Goal: Task Accomplishment & Management: Use online tool/utility

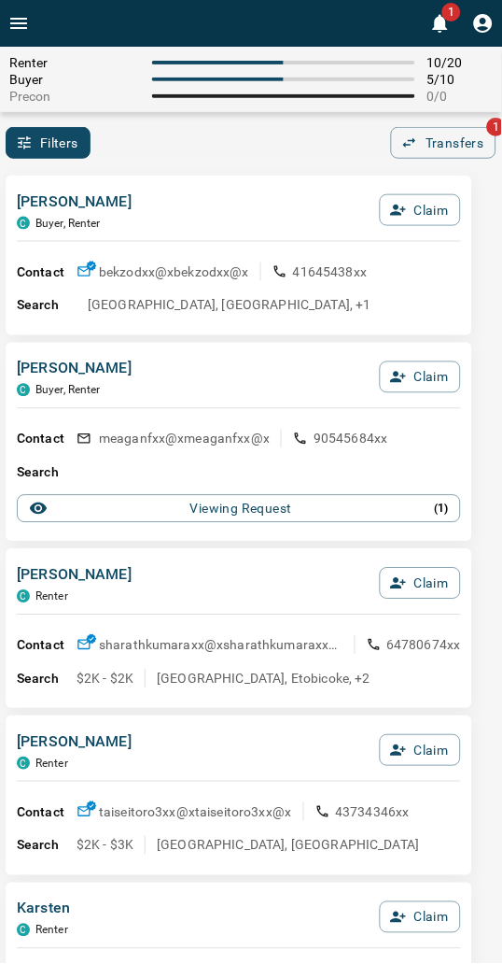
click at [240, 151] on div "Filters 0 Transfers 1" at bounding box center [251, 143] width 502 height 32
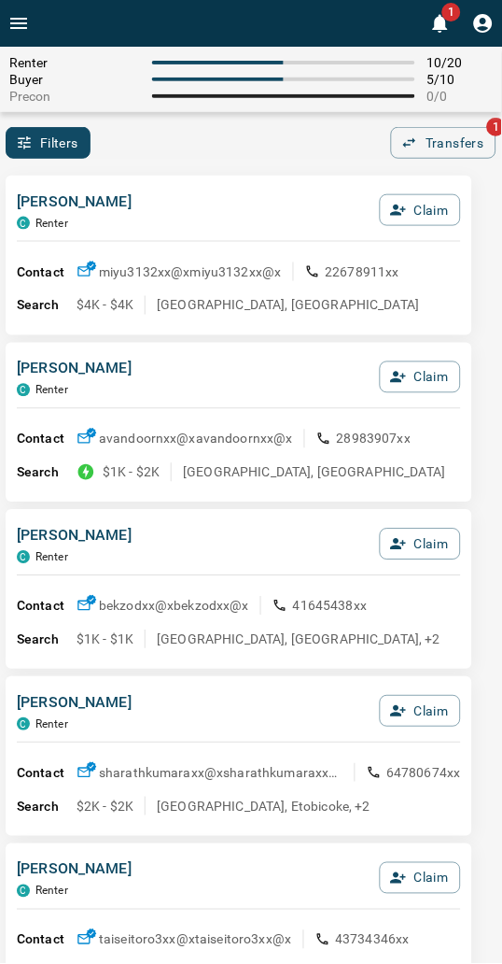
click at [240, 151] on div "Filters 0 Transfers 1" at bounding box center [251, 143] width 502 height 32
click at [418, 217] on button "Claim" at bounding box center [420, 210] width 81 height 32
click at [418, 217] on button "Confirm Claim" at bounding box center [395, 210] width 134 height 32
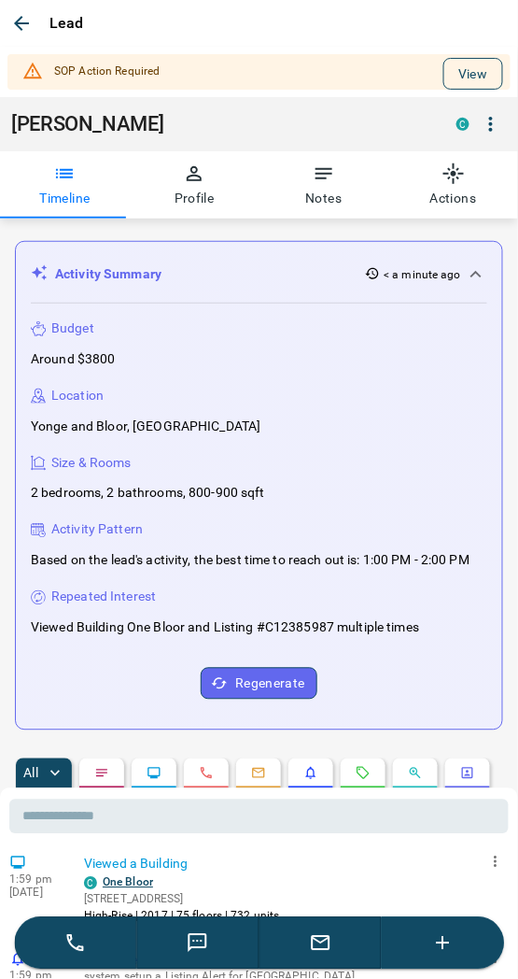
click at [444, 72] on button "View" at bounding box center [474, 74] width 60 height 32
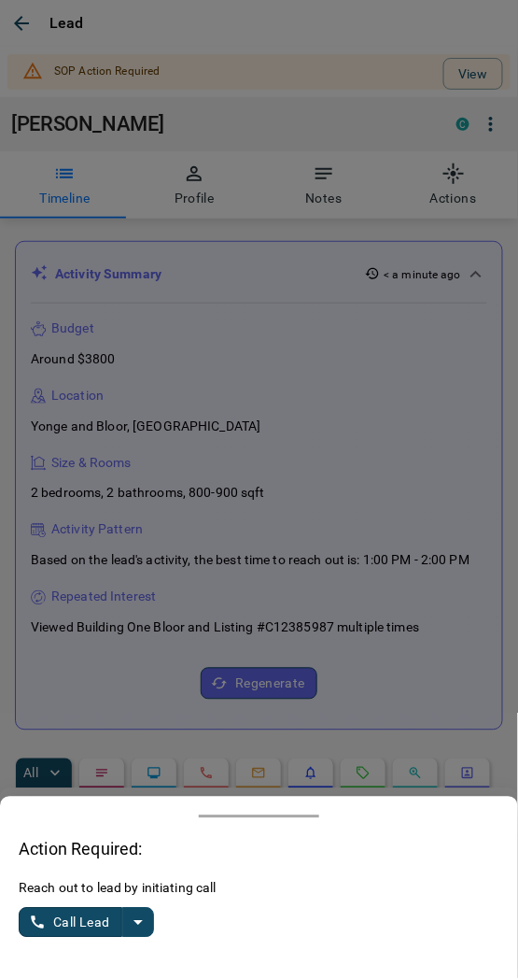
click at [136, 922] on icon "split button" at bounding box center [138, 923] width 9 height 5
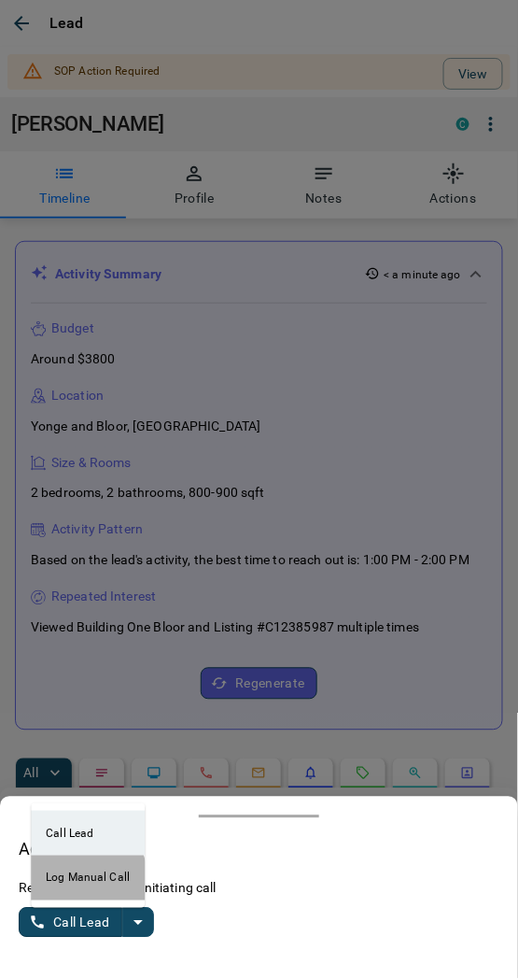
click at [65, 882] on li "Log Manual Call" at bounding box center [88, 877] width 114 height 45
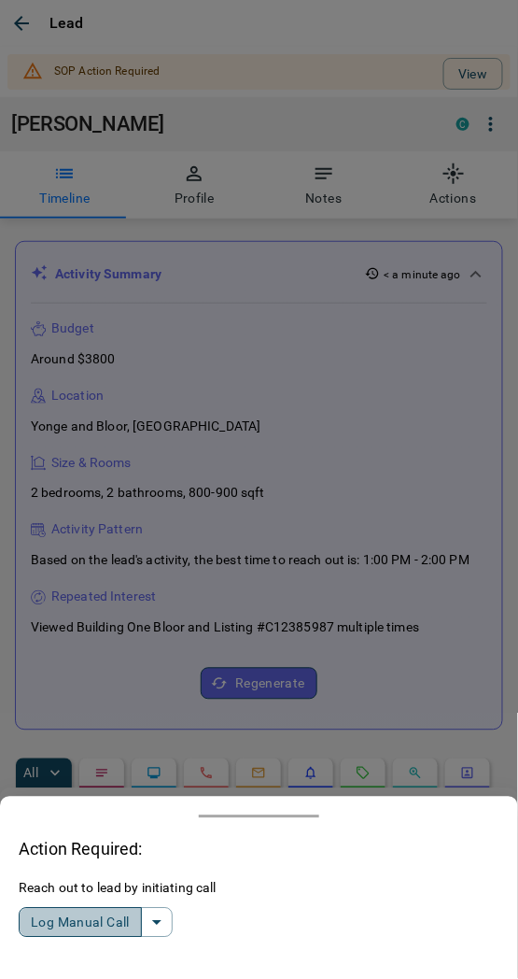
click at [65, 922] on button "Log Manual Call" at bounding box center [80, 923] width 123 height 30
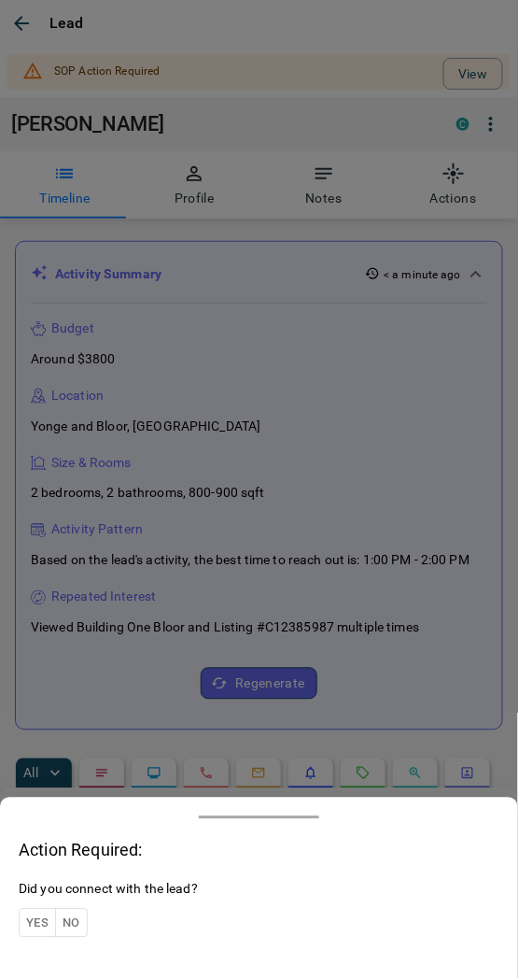
click at [33, 921] on button "Yes" at bounding box center [37, 923] width 37 height 29
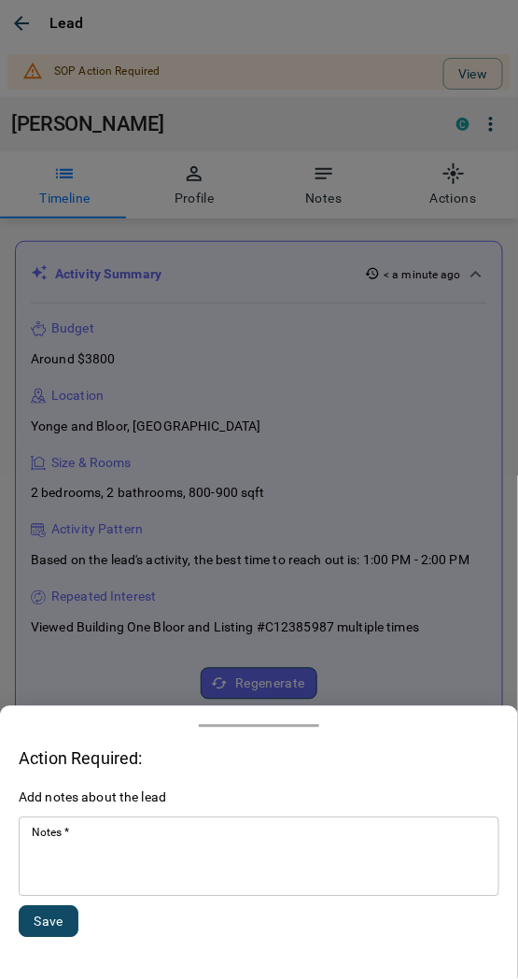
click at [97, 862] on textarea "Notes   *" at bounding box center [259, 858] width 455 height 64
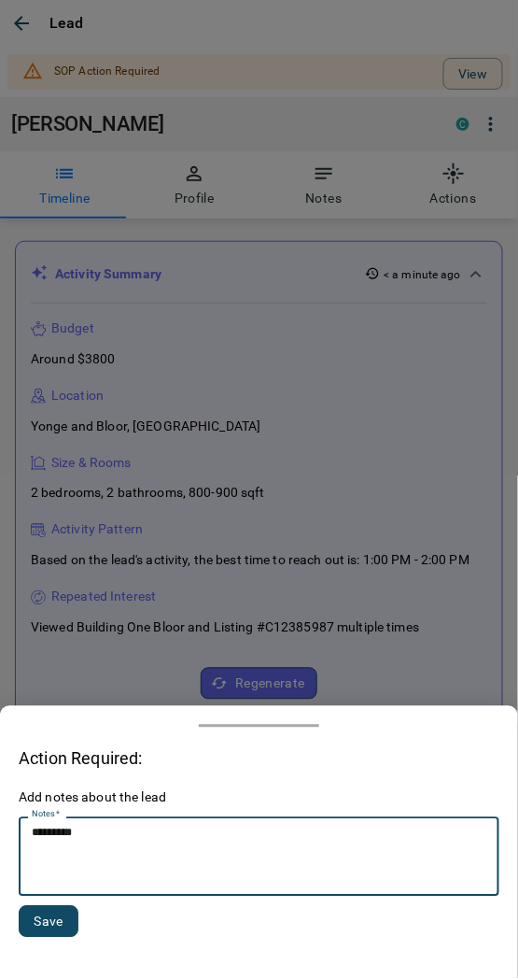
type textarea "*********"
click at [51, 925] on button "Save" at bounding box center [49, 922] width 60 height 32
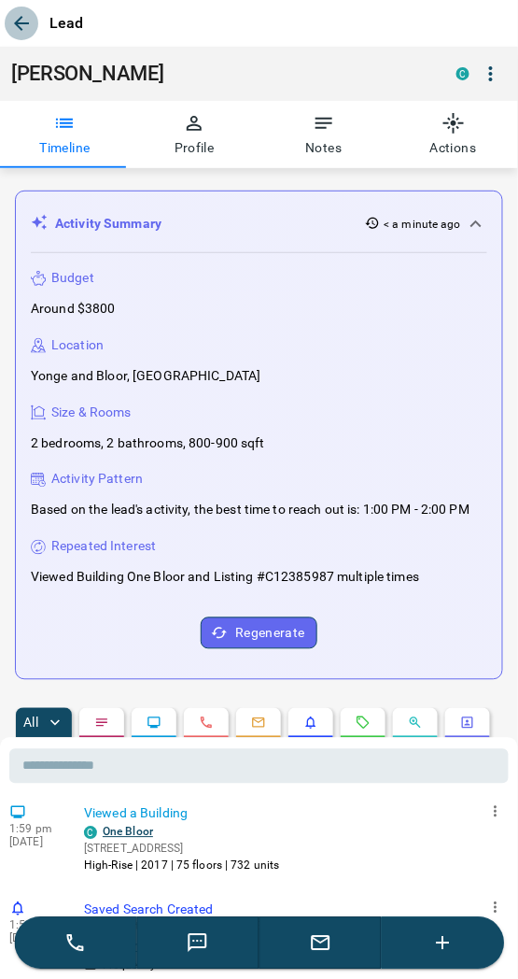
click at [28, 31] on icon "button" at bounding box center [21, 23] width 22 height 22
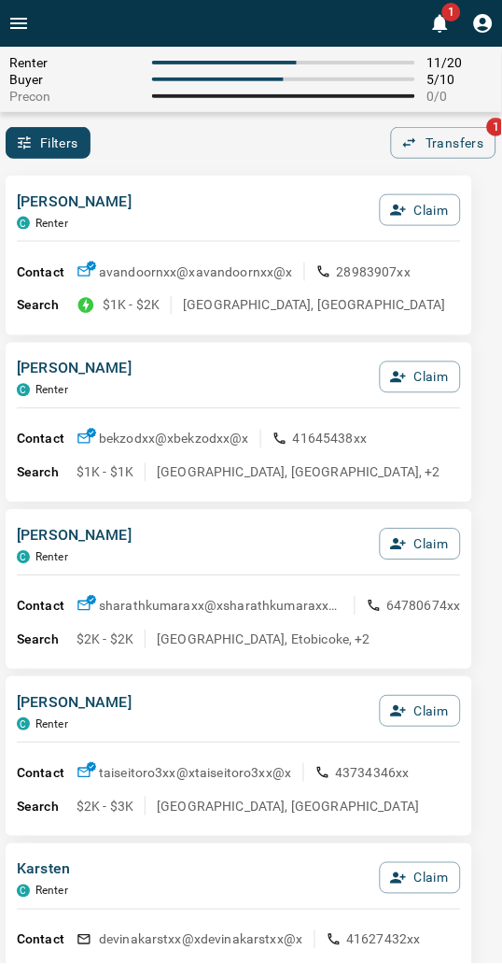
click at [124, 185] on div "[PERSON_NAME] C Renter Claim Contact avandoornxx@x avandoornxx@x 28983907xx Sea…" at bounding box center [239, 256] width 467 height 160
